Goal: Transaction & Acquisition: Book appointment/travel/reservation

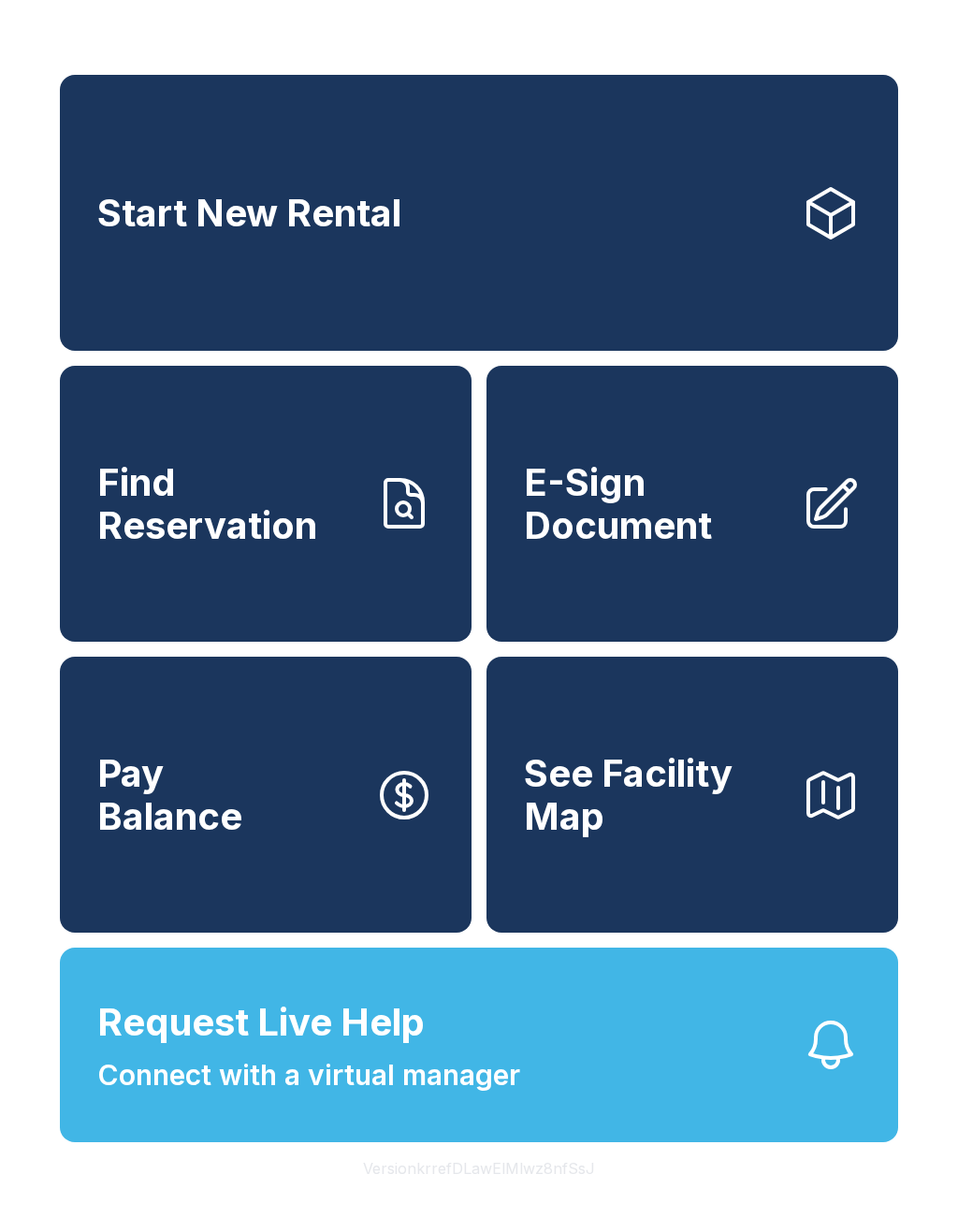
click at [451, 240] on link "Start New Rental" at bounding box center [478, 213] width 838 height 276
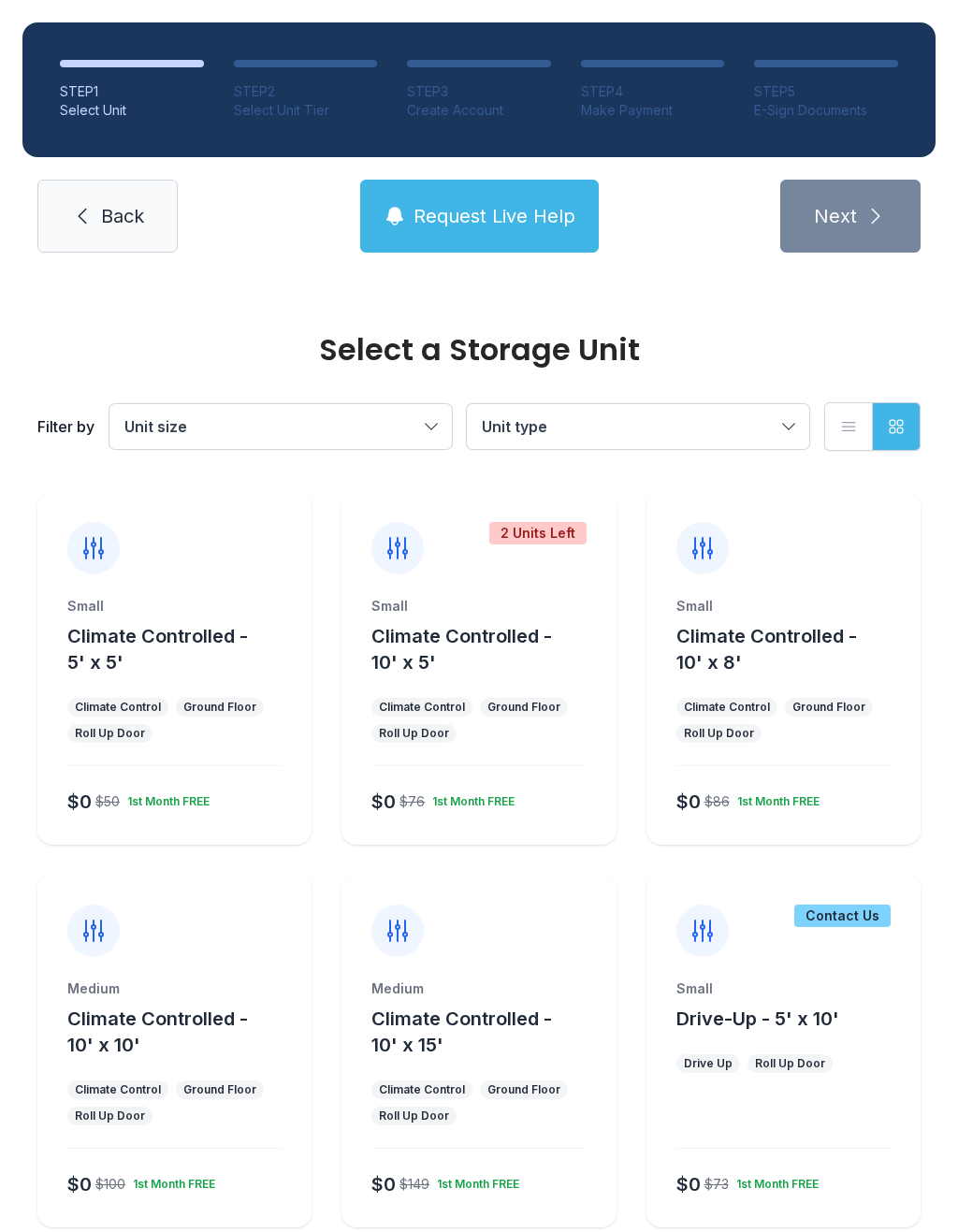
click at [496, 700] on div "Ground Floor" at bounding box center [524, 707] width 73 height 15
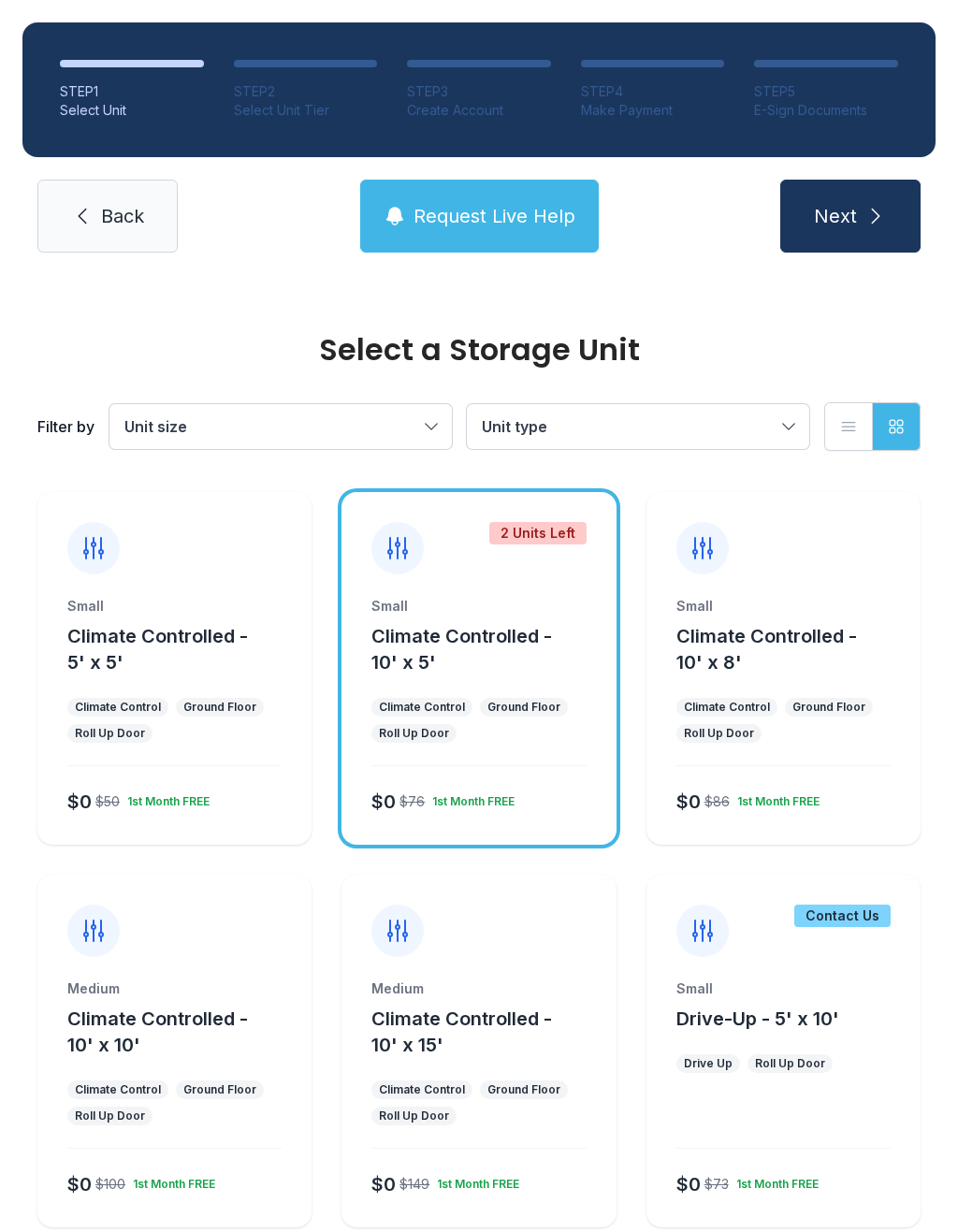
click at [872, 213] on icon "submit" at bounding box center [875, 216] width 22 height 22
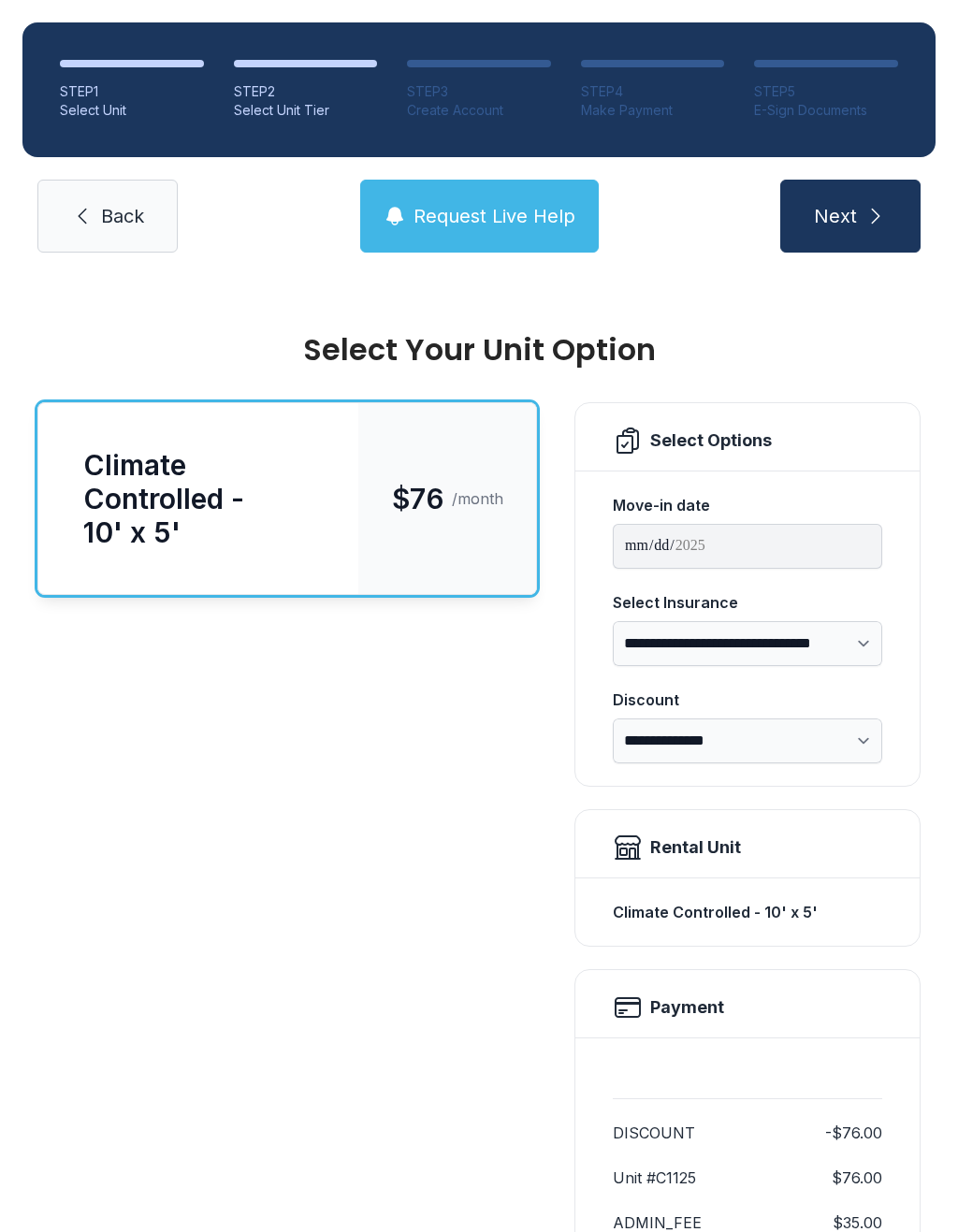
click at [97, 238] on link "Back" at bounding box center [107, 216] width 140 height 73
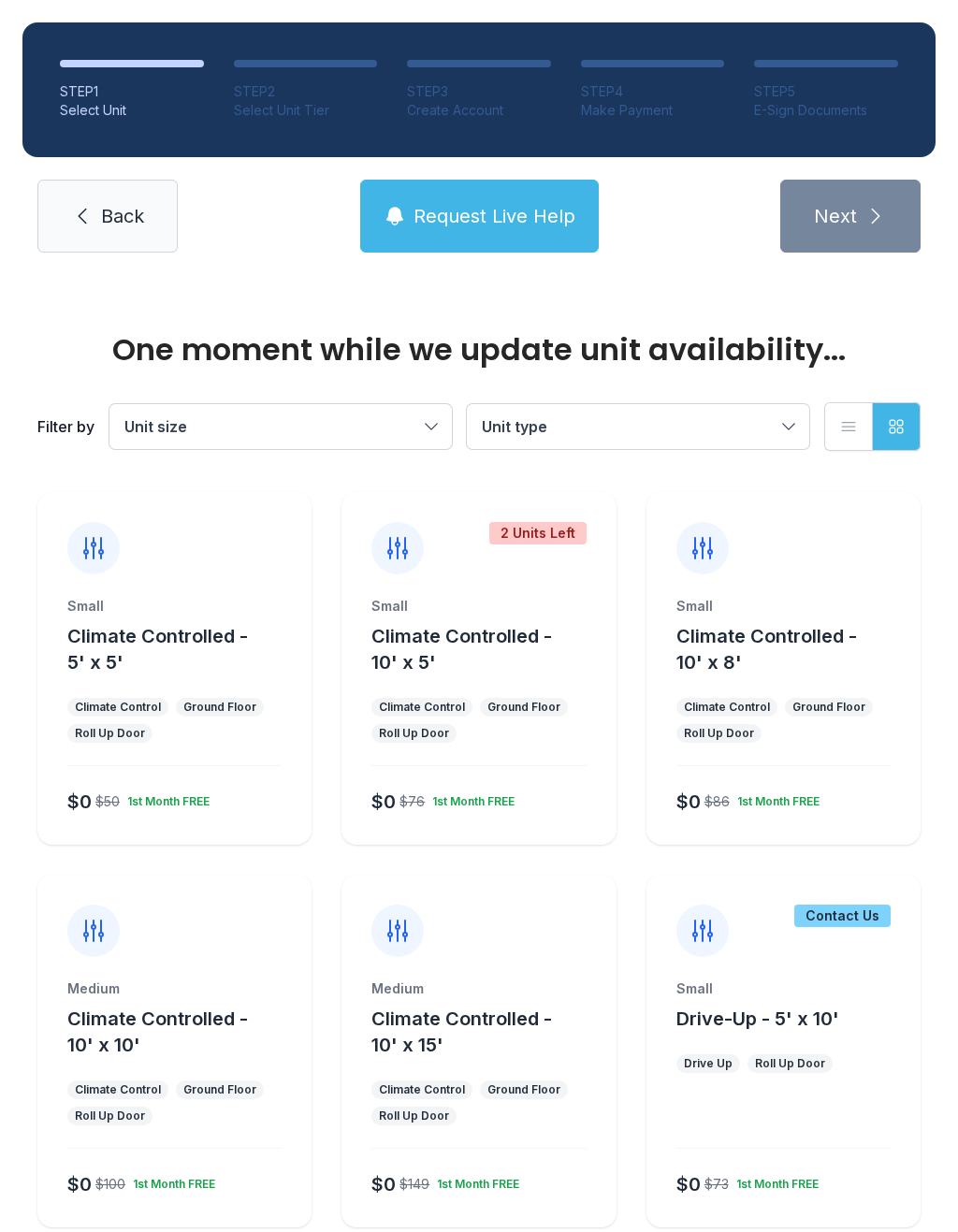
click at [130, 250] on link "Back" at bounding box center [107, 216] width 140 height 73
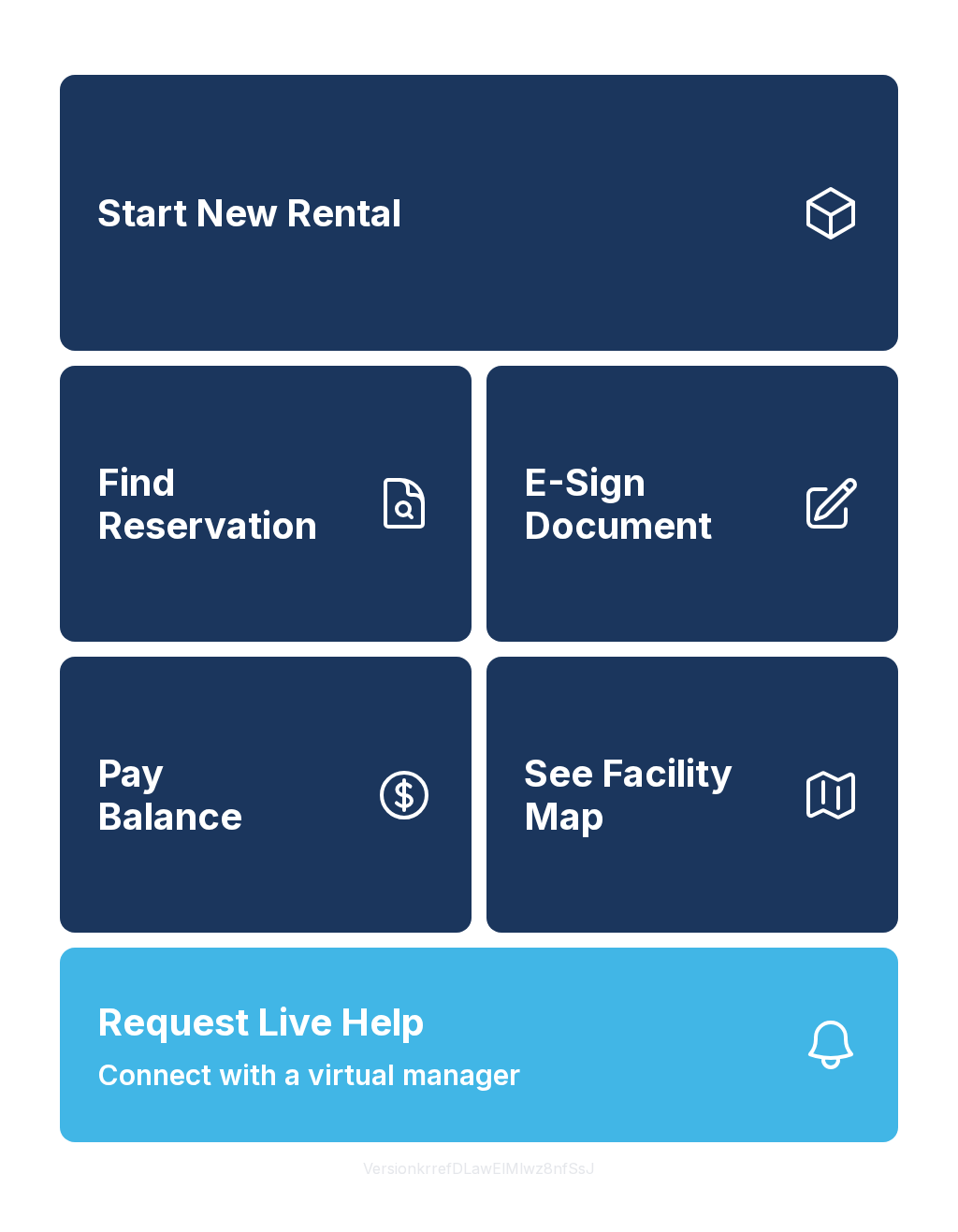
click at [533, 1039] on button "Request Live Help Connect with a virtual manager" at bounding box center [478, 1044] width 838 height 194
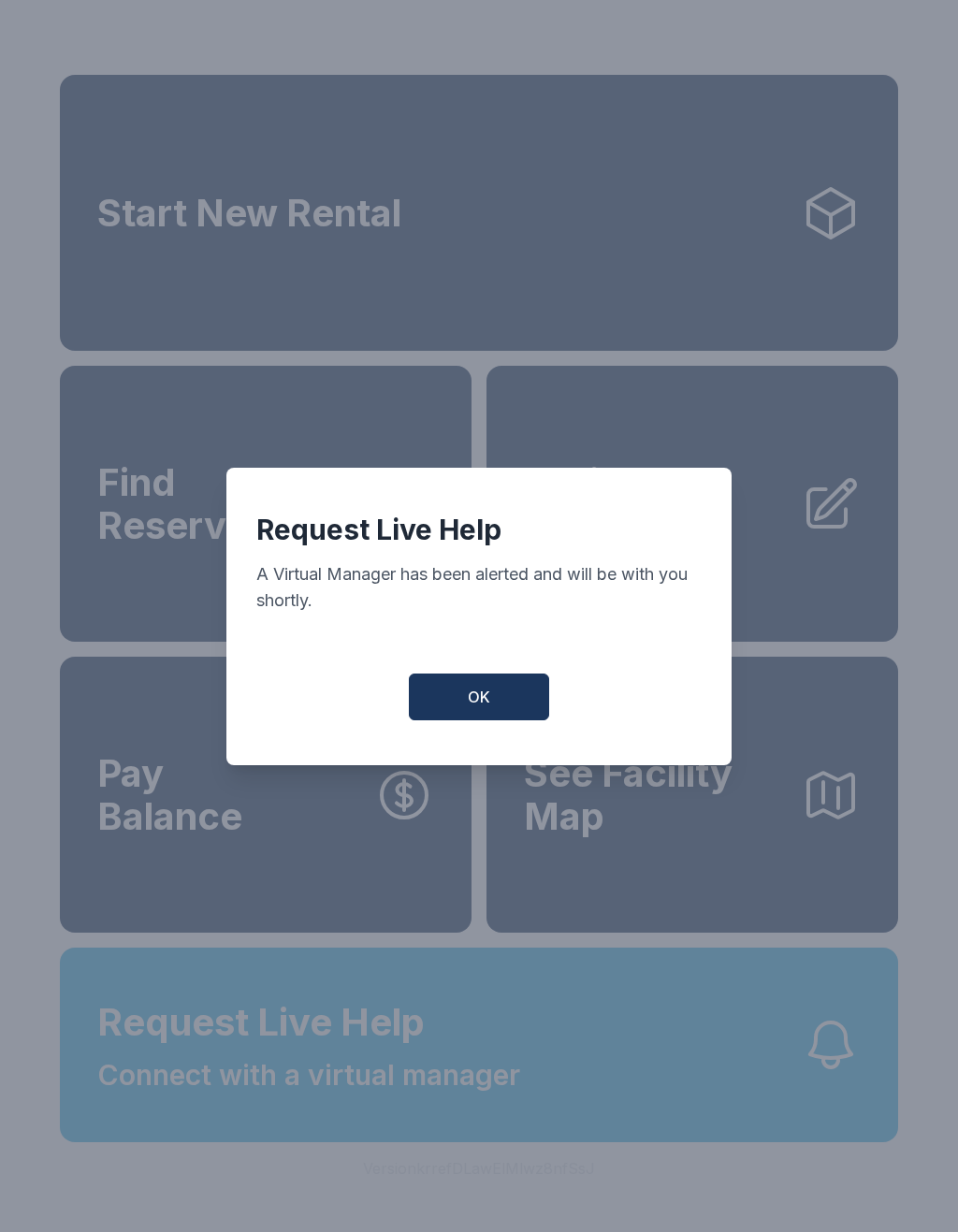
click at [489, 708] on span "OK" at bounding box center [478, 696] width 22 height 22
